Goal: Go to known website: Access a specific website the user already knows

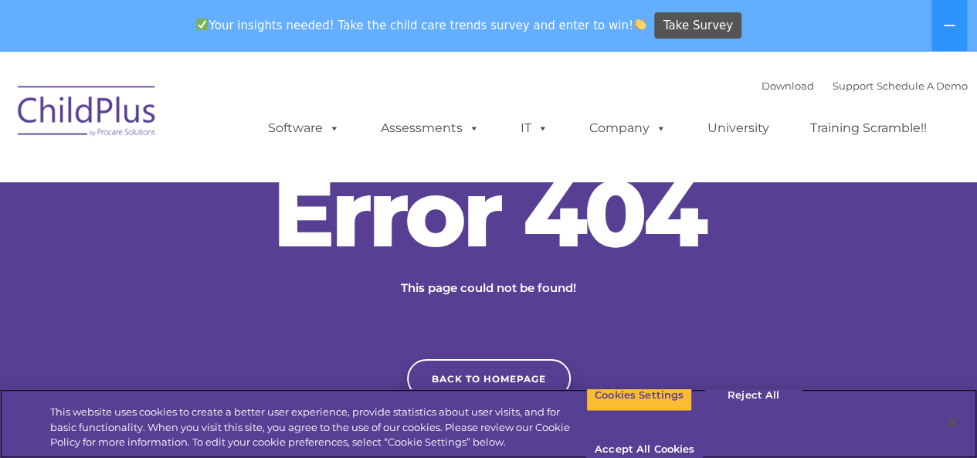
scroll to position [385, 0]
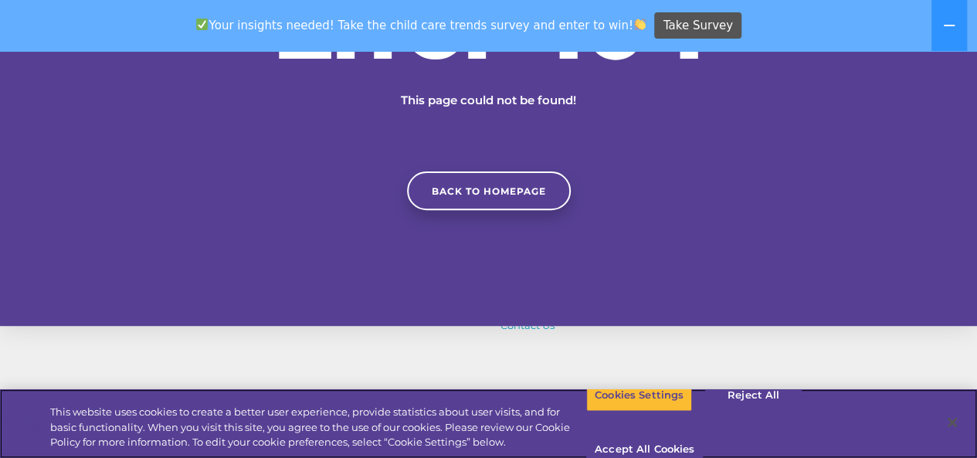
scroll to position [202, 0]
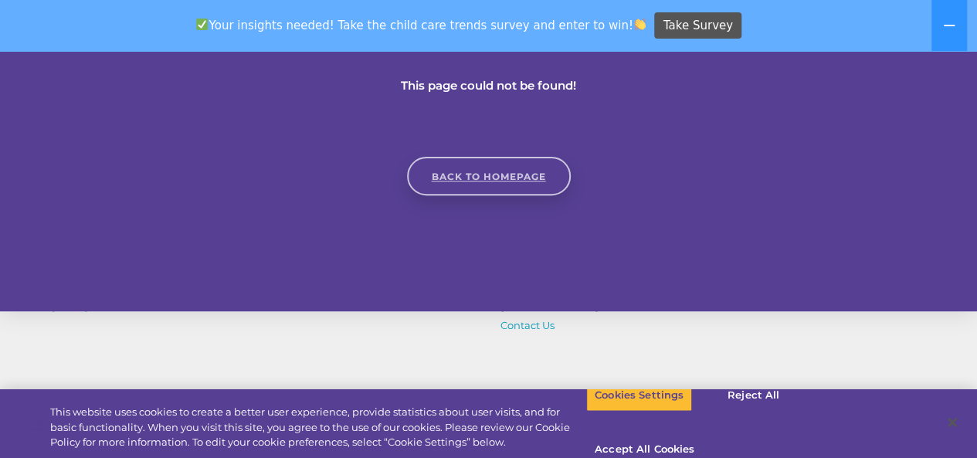
click at [504, 172] on link "Back to homepage" at bounding box center [489, 176] width 164 height 39
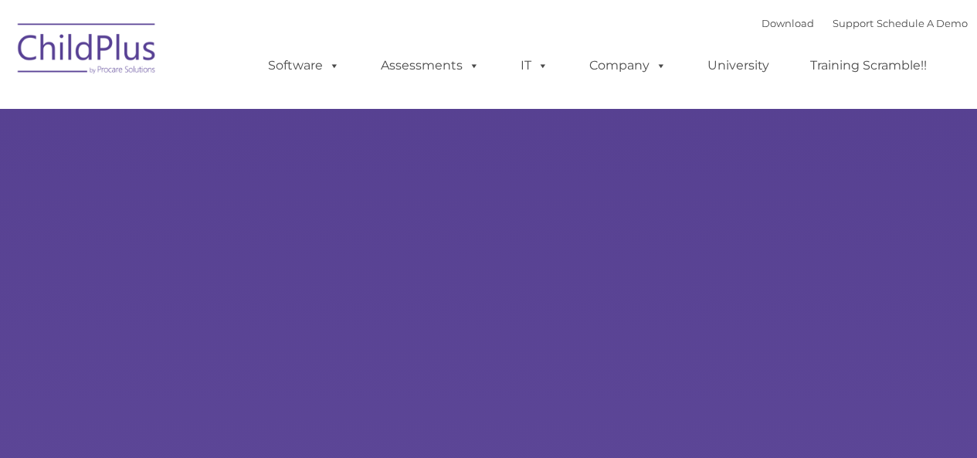
type input ""
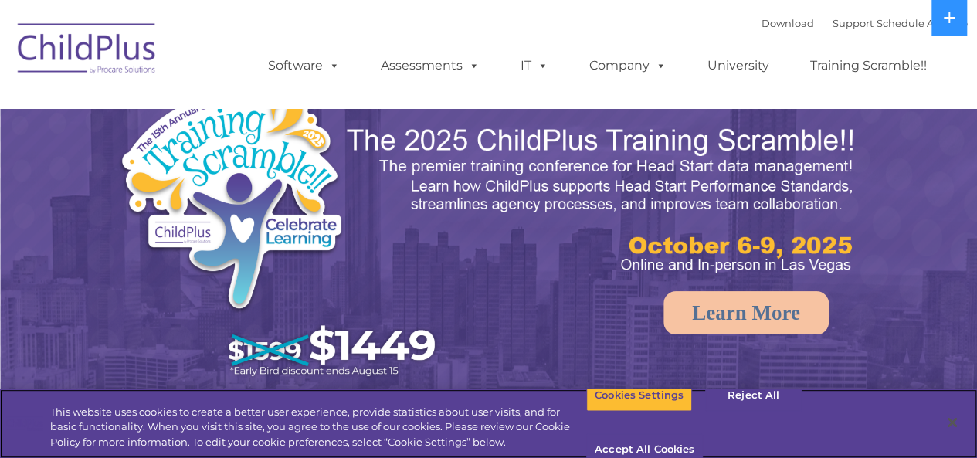
select select "MEDIUM"
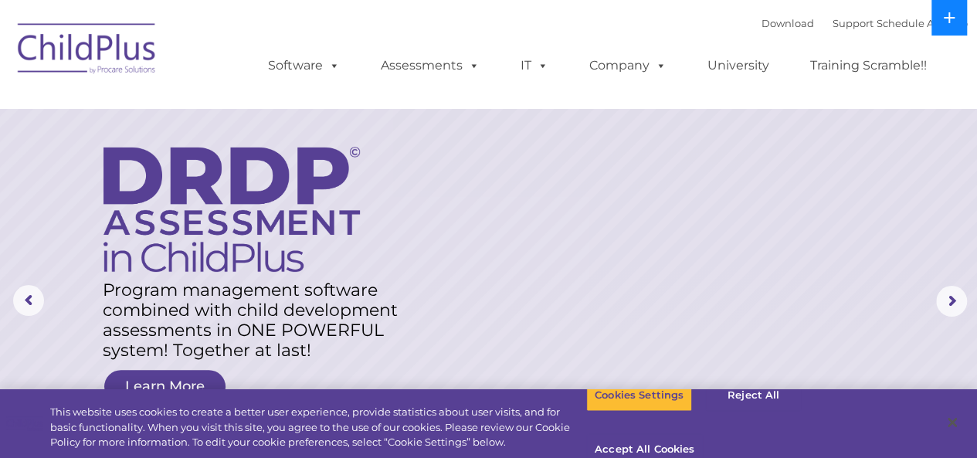
click at [945, 19] on icon at bounding box center [949, 18] width 12 height 12
